Goal: Contribute content: Contribute content

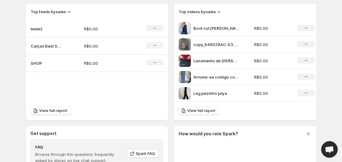
scroll to position [306, 0]
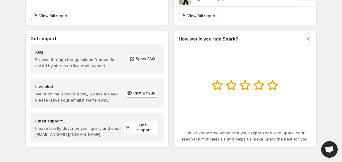
scroll to position [185, 0]
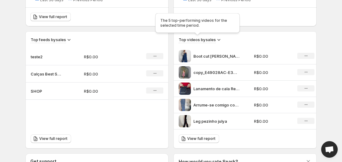
click at [210, 40] on h3 "Top videos by sales" at bounding box center [197, 39] width 37 height 6
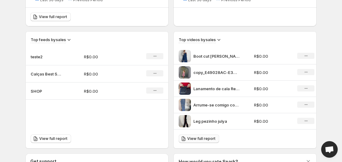
click at [197, 139] on span "View full report" at bounding box center [201, 138] width 28 height 5
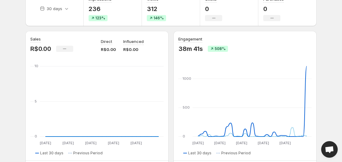
scroll to position [32, 0]
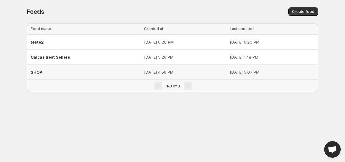
click at [83, 72] on div "SHOP" at bounding box center [86, 72] width 110 height 11
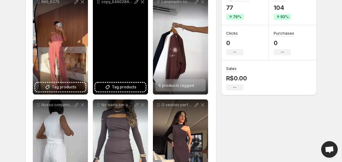
scroll to position [92, 0]
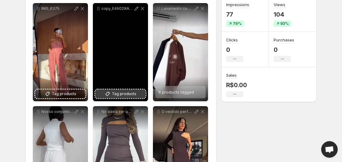
click at [119, 93] on span "Tag products" at bounding box center [124, 94] width 25 height 6
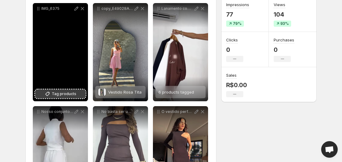
click at [68, 91] on span "Tag products" at bounding box center [64, 94] width 25 height 6
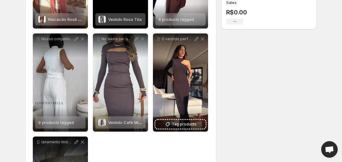
scroll to position [184, 0]
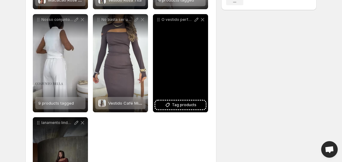
click at [202, 20] on icon at bounding box center [202, 19] width 3 height 3
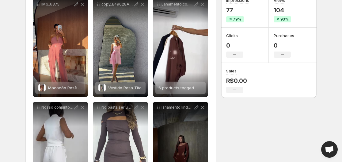
scroll to position [26, 0]
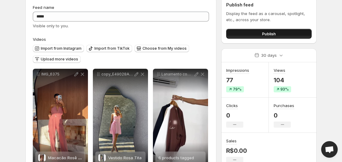
click at [280, 32] on button "Publish" at bounding box center [269, 34] width 86 height 10
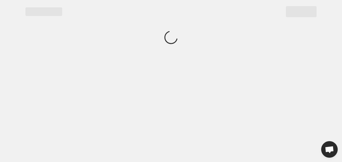
scroll to position [0, 0]
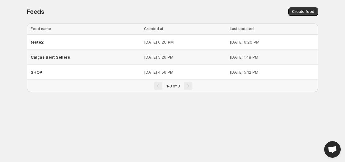
click at [115, 55] on div "Calças Best Sellers" at bounding box center [86, 56] width 110 height 11
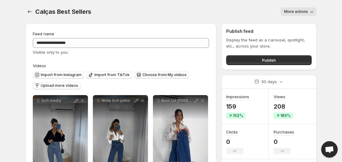
click at [148, 76] on span "Choose from My videos" at bounding box center [165, 74] width 44 height 5
click at [73, 82] on button "Upload more videos" at bounding box center [57, 85] width 48 height 7
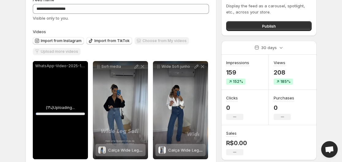
scroll to position [61, 0]
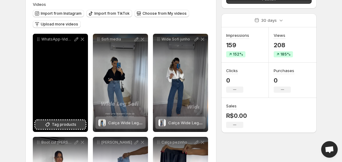
click at [74, 120] on button "Tag products" at bounding box center [60, 124] width 50 height 9
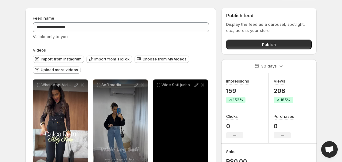
scroll to position [0, 0]
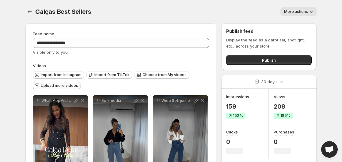
click at [66, 87] on span "Upload more videos" at bounding box center [59, 85] width 37 height 5
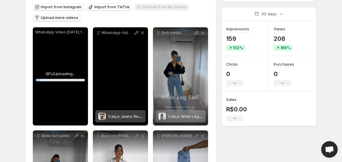
scroll to position [92, 0]
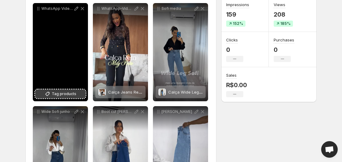
click at [55, 93] on span "Tag products" at bounding box center [64, 94] width 25 height 6
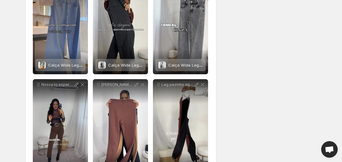
scroll to position [366, 0]
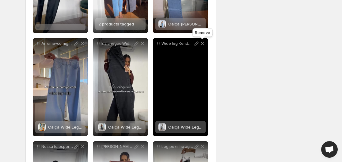
click at [201, 43] on icon at bounding box center [203, 43] width 6 height 6
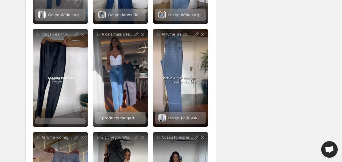
scroll to position [274, 0]
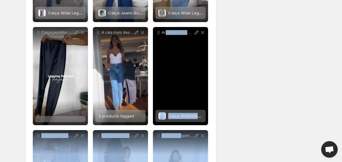
drag, startPoint x: 179, startPoint y: 141, endPoint x: 165, endPoint y: 40, distance: 102.2
click at [165, 40] on div "**********" at bounding box center [121, 76] width 176 height 510
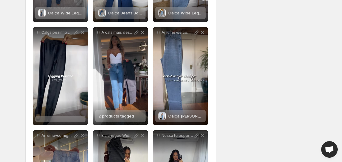
click at [272, 100] on div "**********" at bounding box center [169, 44] width 296 height 601
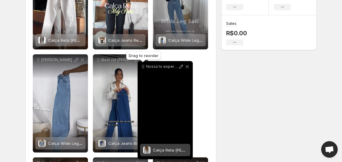
scroll to position [139, 0]
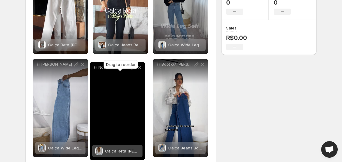
drag, startPoint x: 159, startPoint y: 136, endPoint x: 96, endPoint y: 68, distance: 92.8
click at [96, 68] on icon at bounding box center [95, 67] width 6 height 6
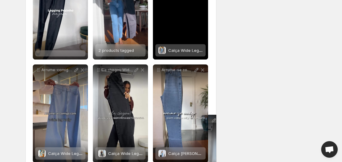
scroll to position [354, 0]
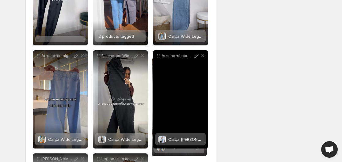
drag, startPoint x: 160, startPoint y: 51, endPoint x: 157, endPoint y: 59, distance: 7.9
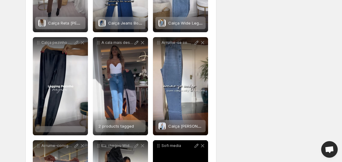
scroll to position [262, 0]
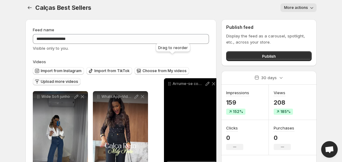
drag, startPoint x: 160, startPoint y: 44, endPoint x: 170, endPoint y: 91, distance: 48.0
click at [170, 87] on icon at bounding box center [169, 84] width 6 height 6
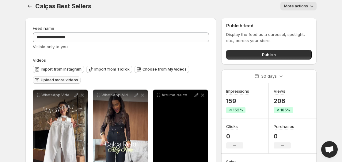
scroll to position [0, 0]
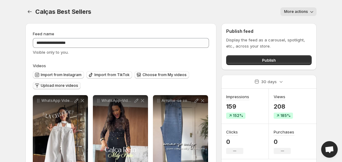
click at [70, 88] on button "Upload more videos" at bounding box center [57, 85] width 48 height 7
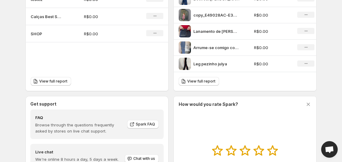
scroll to position [245, 0]
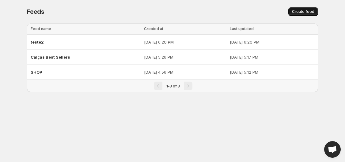
click at [309, 11] on span "Create feed" at bounding box center [303, 11] width 22 height 5
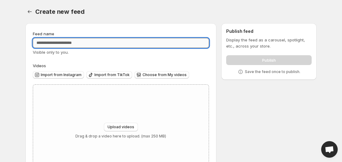
click at [121, 43] on input "Feed name" at bounding box center [121, 43] width 176 height 10
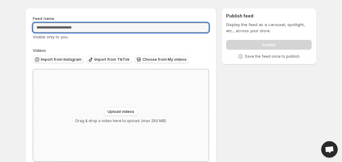
scroll to position [30, 0]
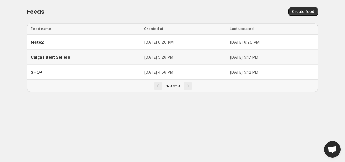
click at [70, 59] on div "Calças Best Sellers" at bounding box center [86, 56] width 110 height 11
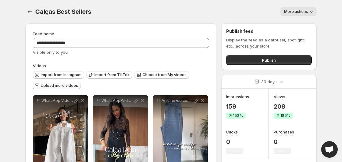
click at [51, 86] on span "Upload more videos" at bounding box center [59, 85] width 37 height 5
click at [151, 73] on span "Choose from My videos" at bounding box center [165, 74] width 44 height 5
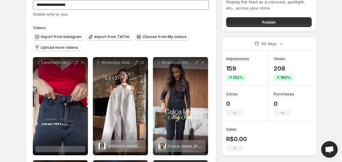
scroll to position [92, 0]
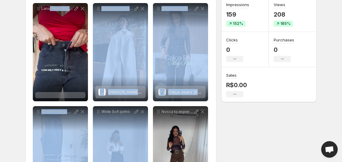
drag, startPoint x: 51, startPoint y: 55, endPoint x: 91, endPoint y: 116, distance: 72.9
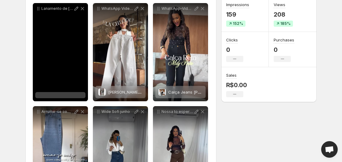
click at [55, 94] on div at bounding box center [60, 95] width 50 height 6
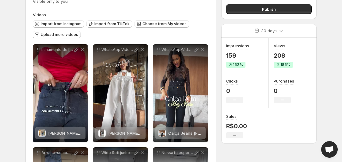
scroll to position [0, 0]
